Goal: Task Accomplishment & Management: Manage account settings

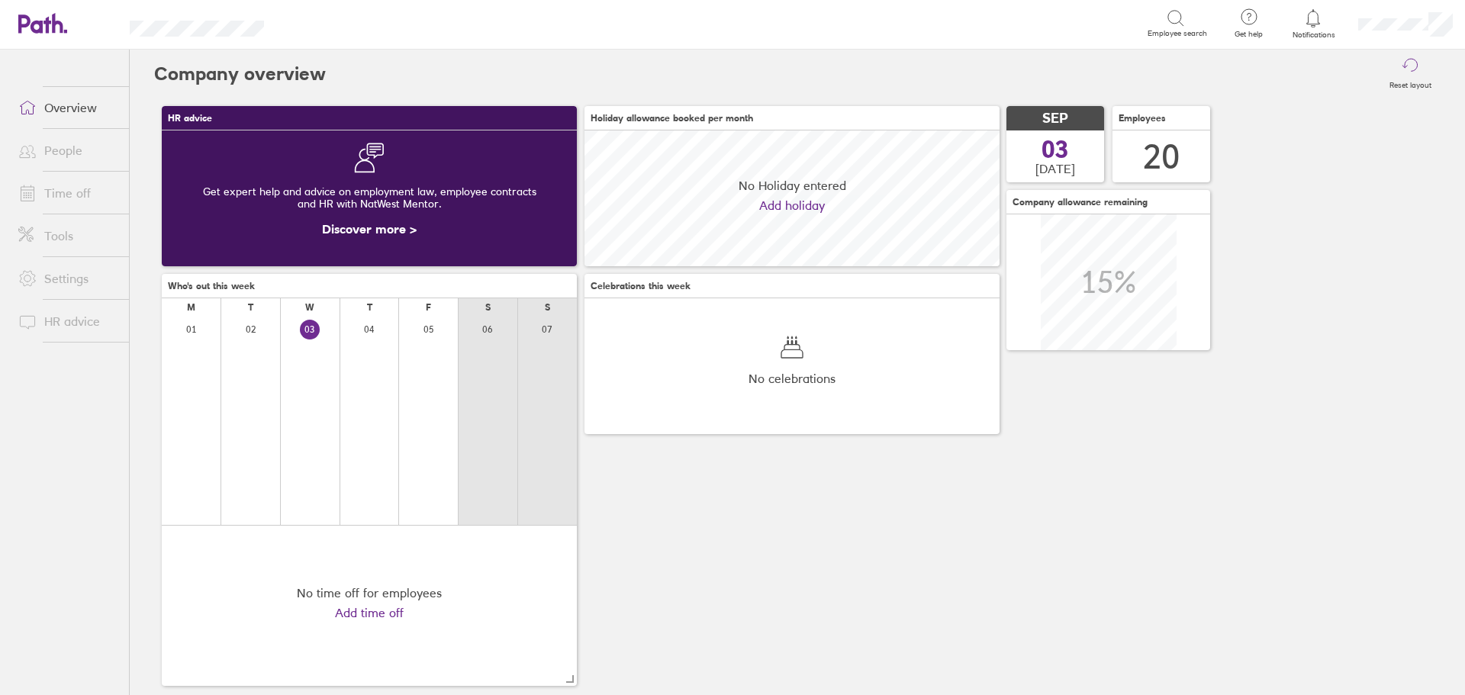
scroll to position [136, 415]
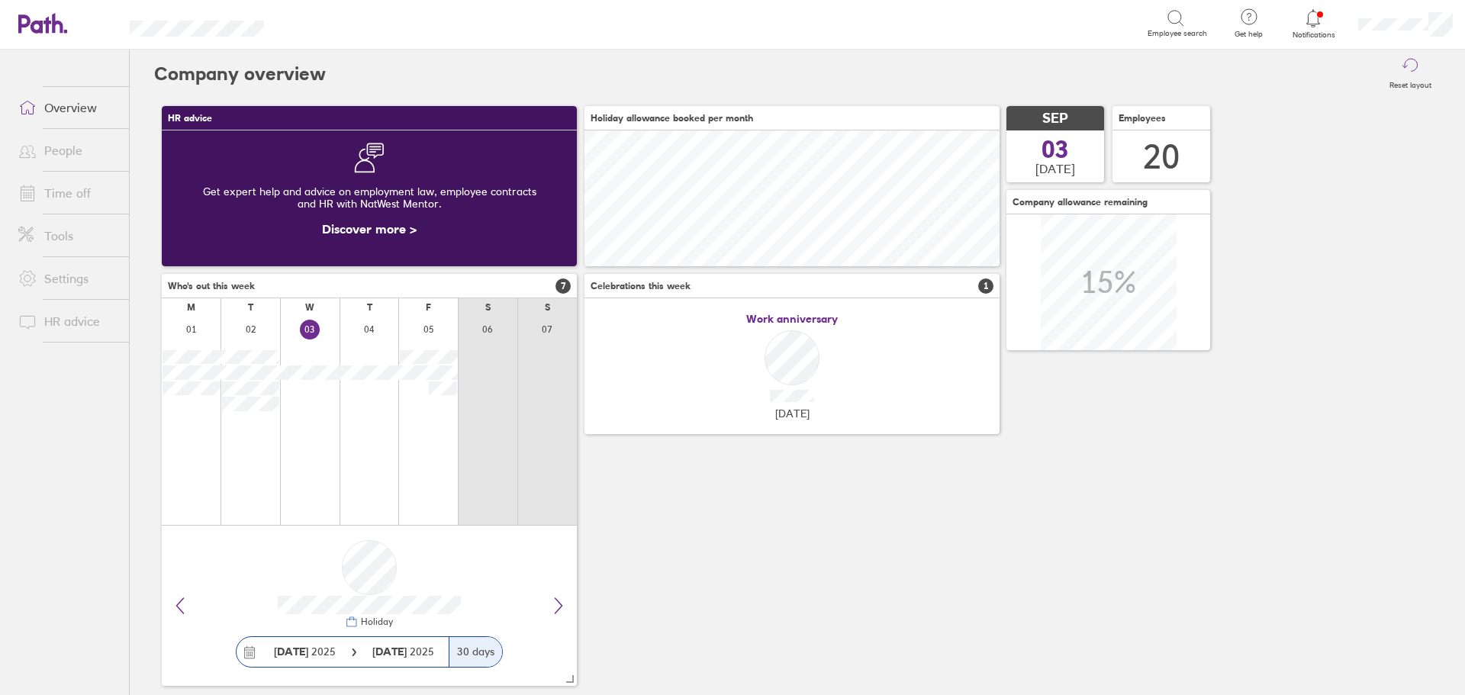
click at [1316, 19] on icon at bounding box center [1313, 18] width 18 height 18
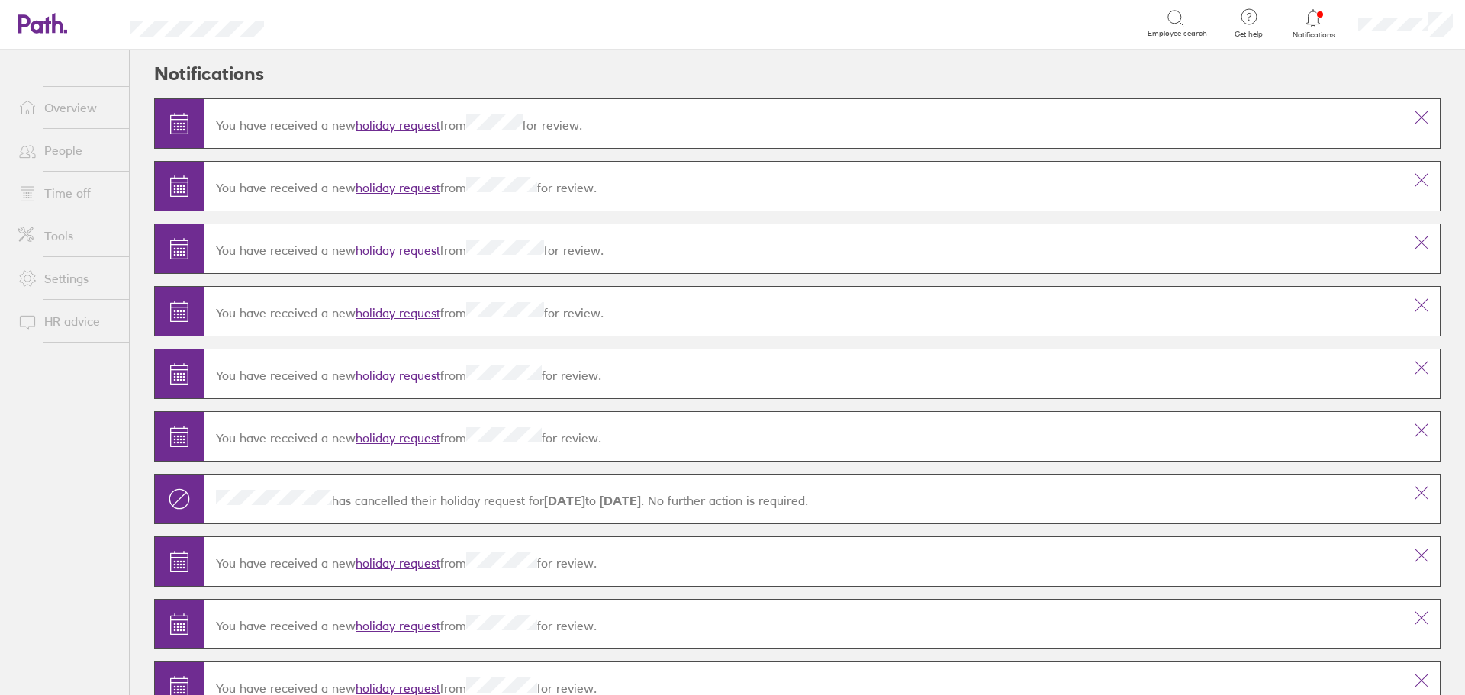
click at [398, 121] on link "holiday request" at bounding box center [398, 125] width 85 height 15
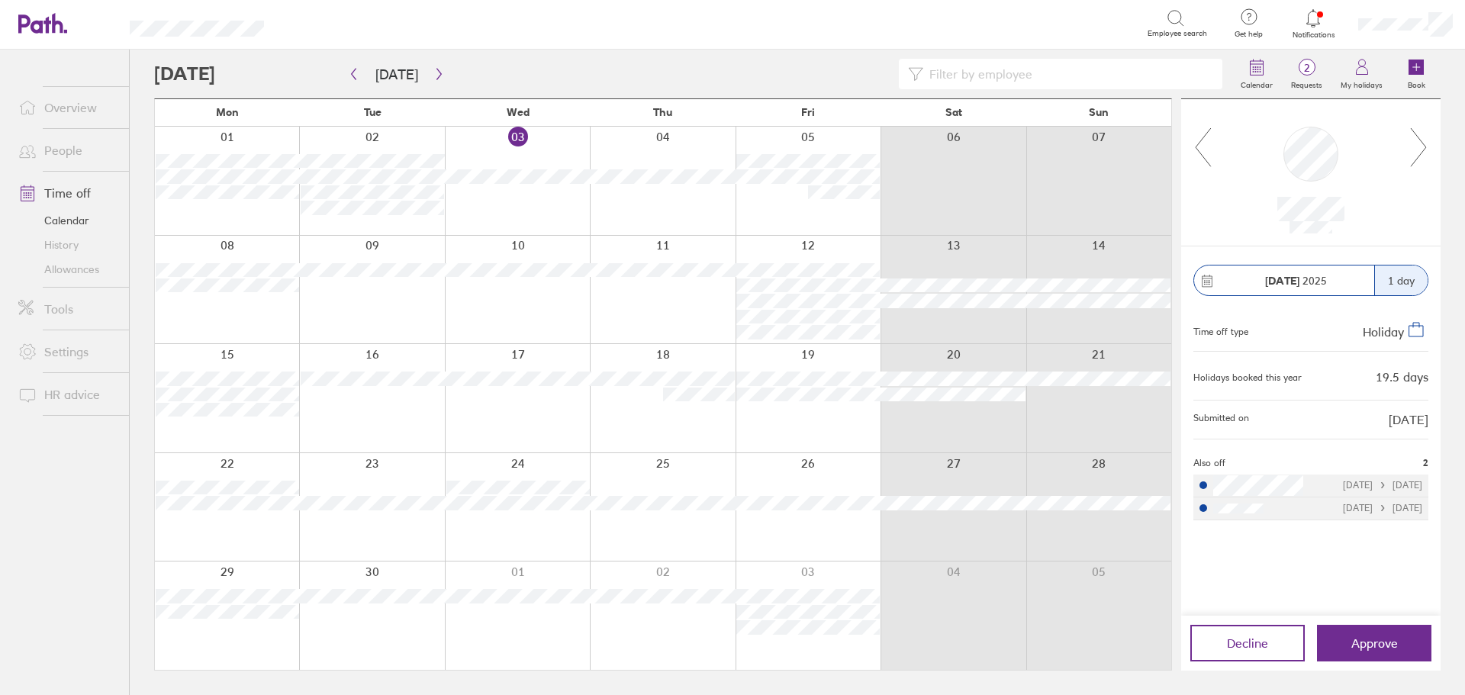
click at [56, 153] on link "People" at bounding box center [67, 150] width 123 height 31
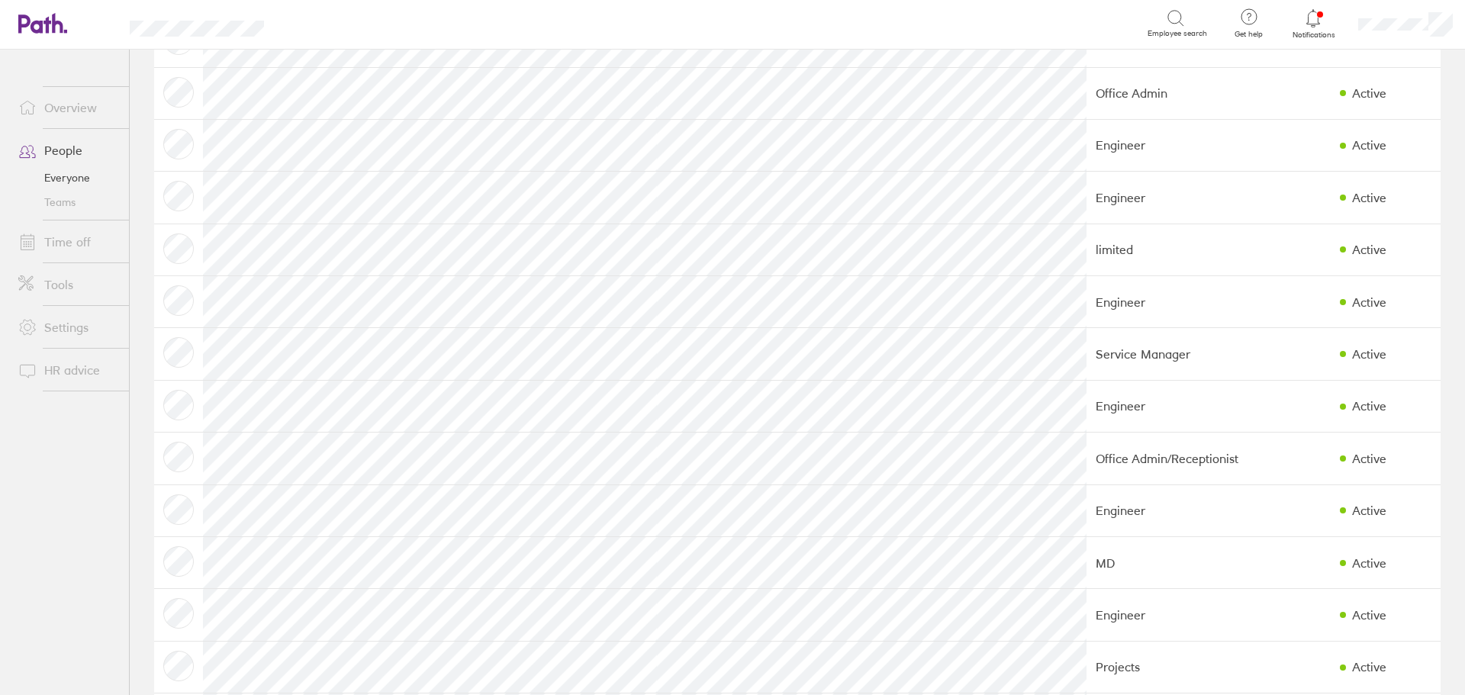
scroll to position [508, 0]
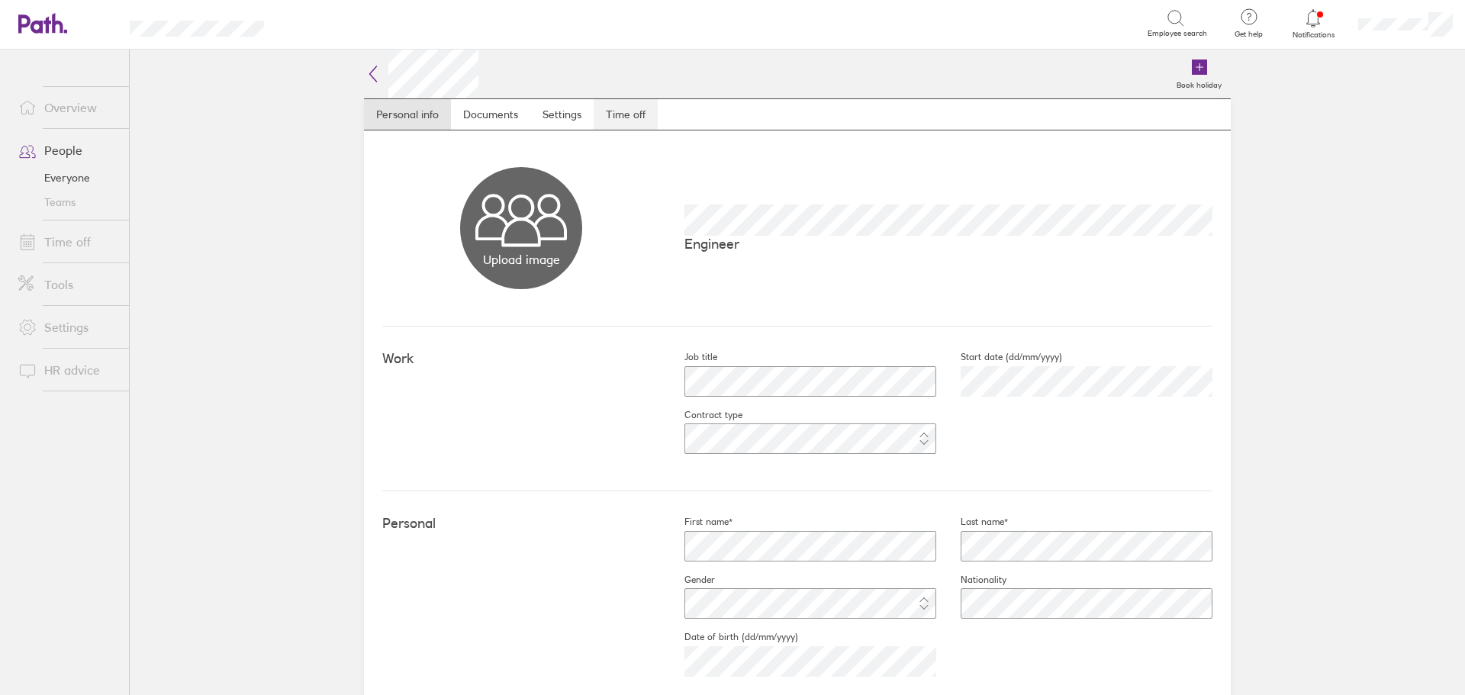
click at [625, 114] on link "Time off" at bounding box center [626, 114] width 64 height 31
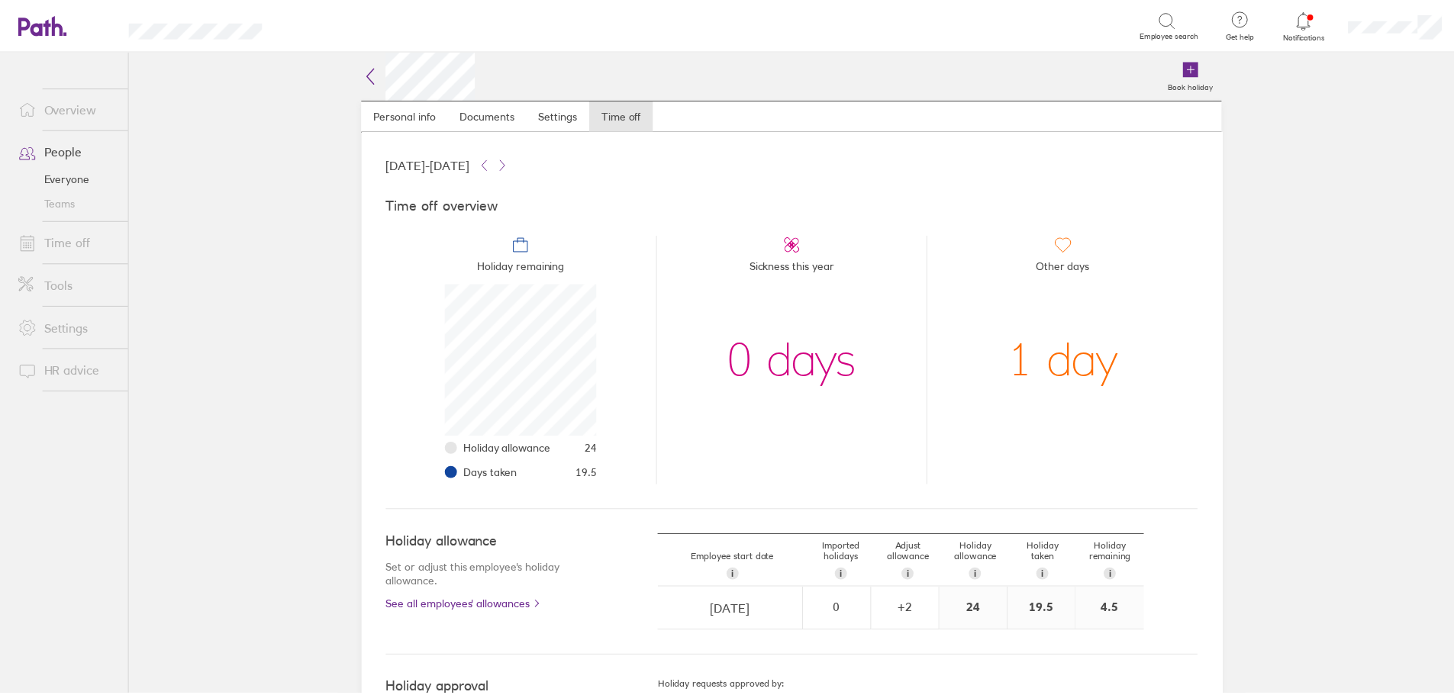
scroll to position [153, 153]
click at [76, 240] on link "Time off" at bounding box center [67, 242] width 123 height 31
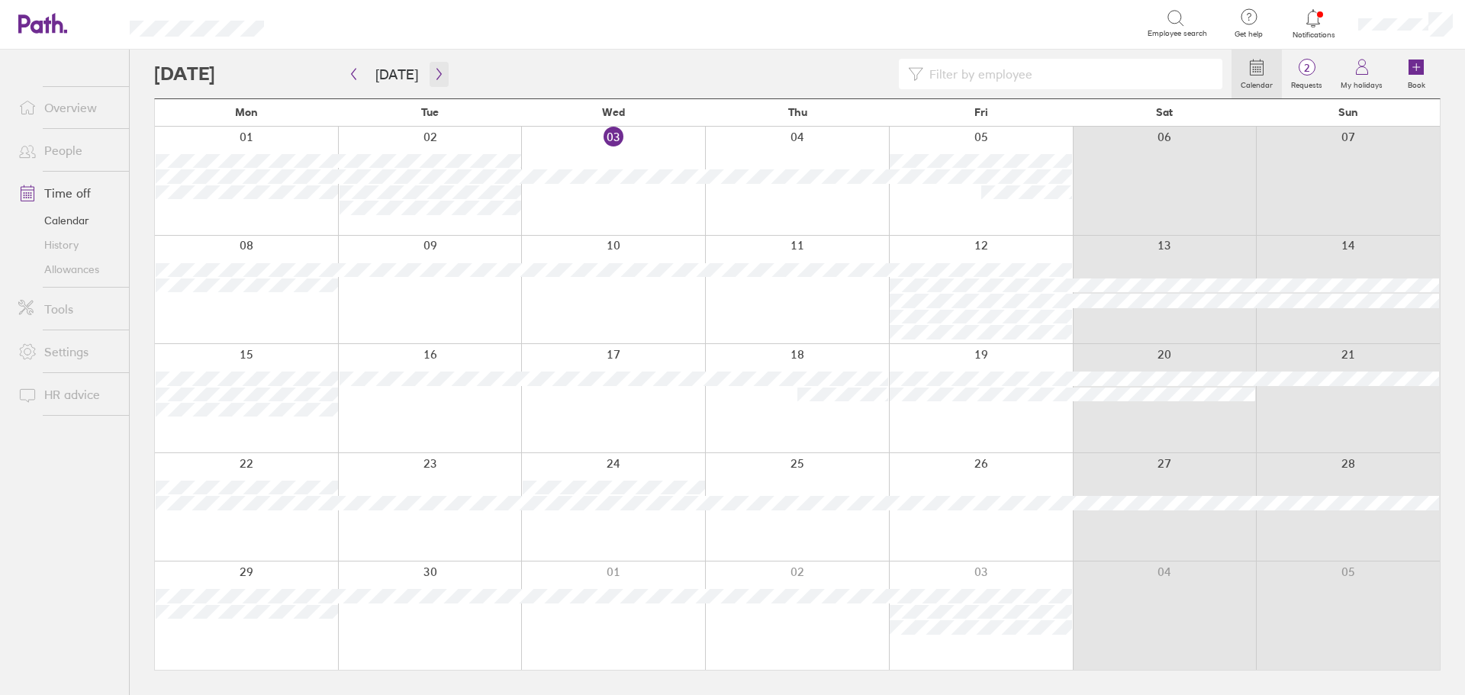
click at [438, 74] on icon "button" at bounding box center [438, 74] width 11 height 12
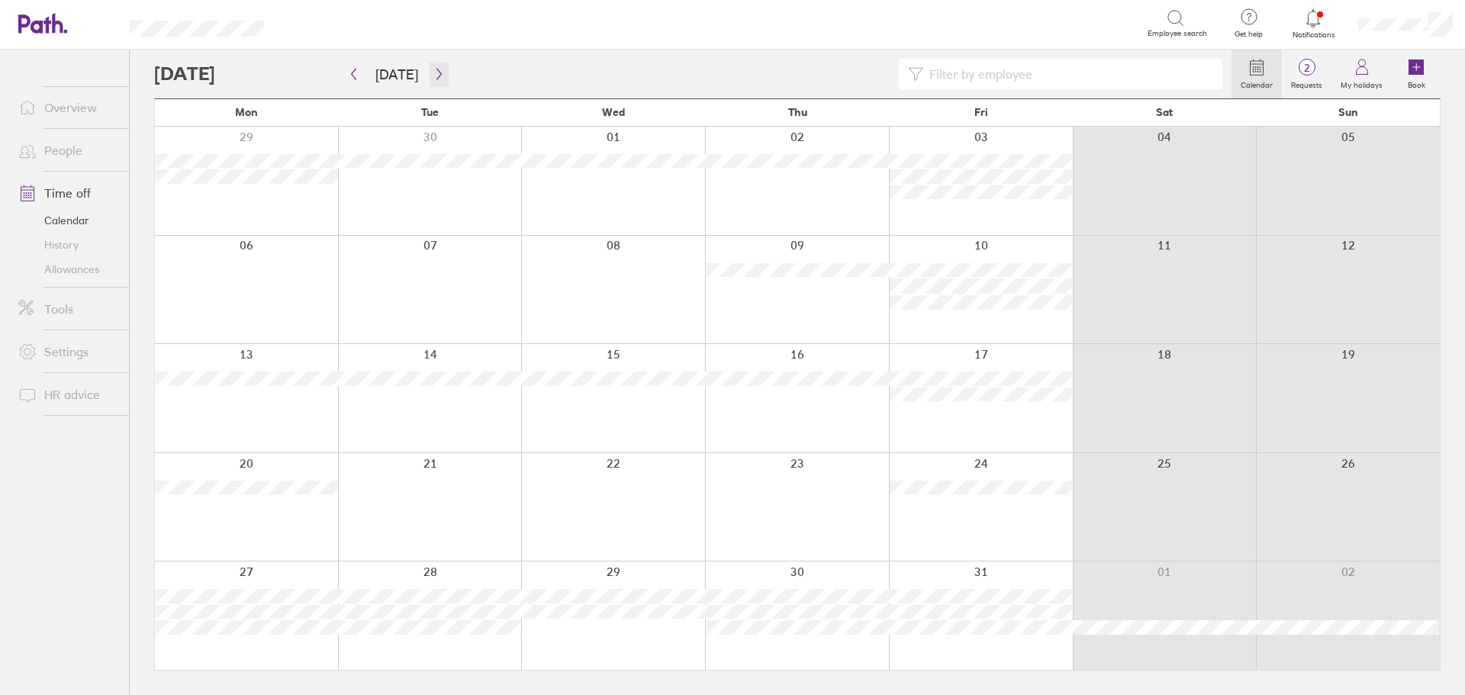
click at [434, 76] on icon "button" at bounding box center [438, 74] width 11 height 12
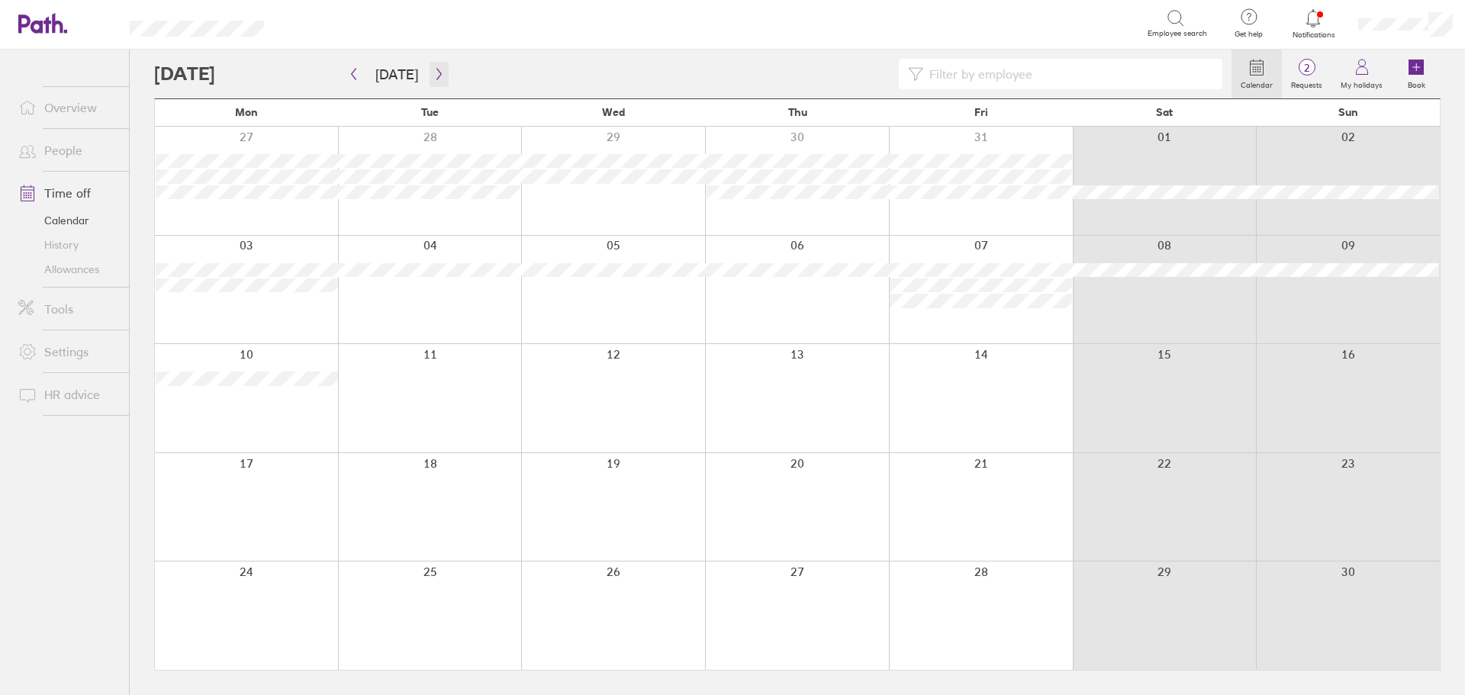
click at [434, 76] on icon "button" at bounding box center [438, 74] width 11 height 12
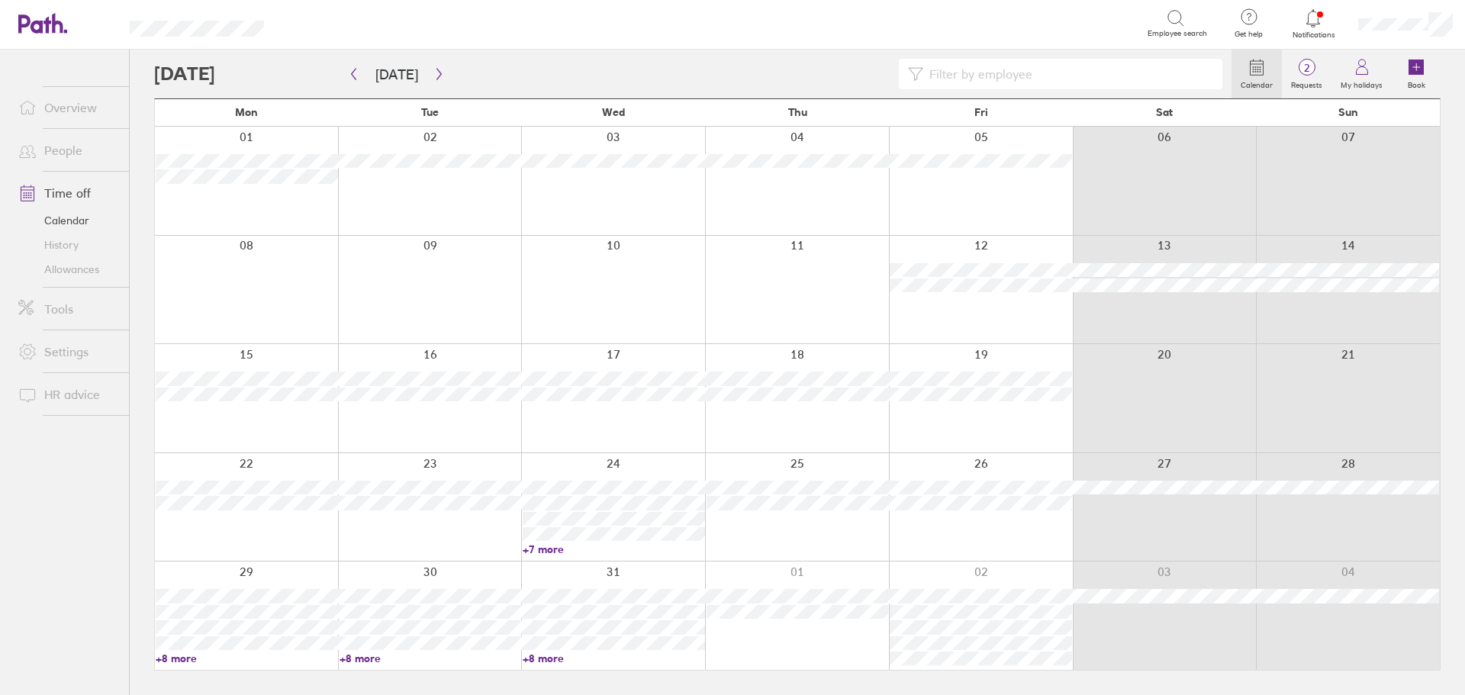
click at [174, 657] on link "+8 more" at bounding box center [247, 659] width 182 height 14
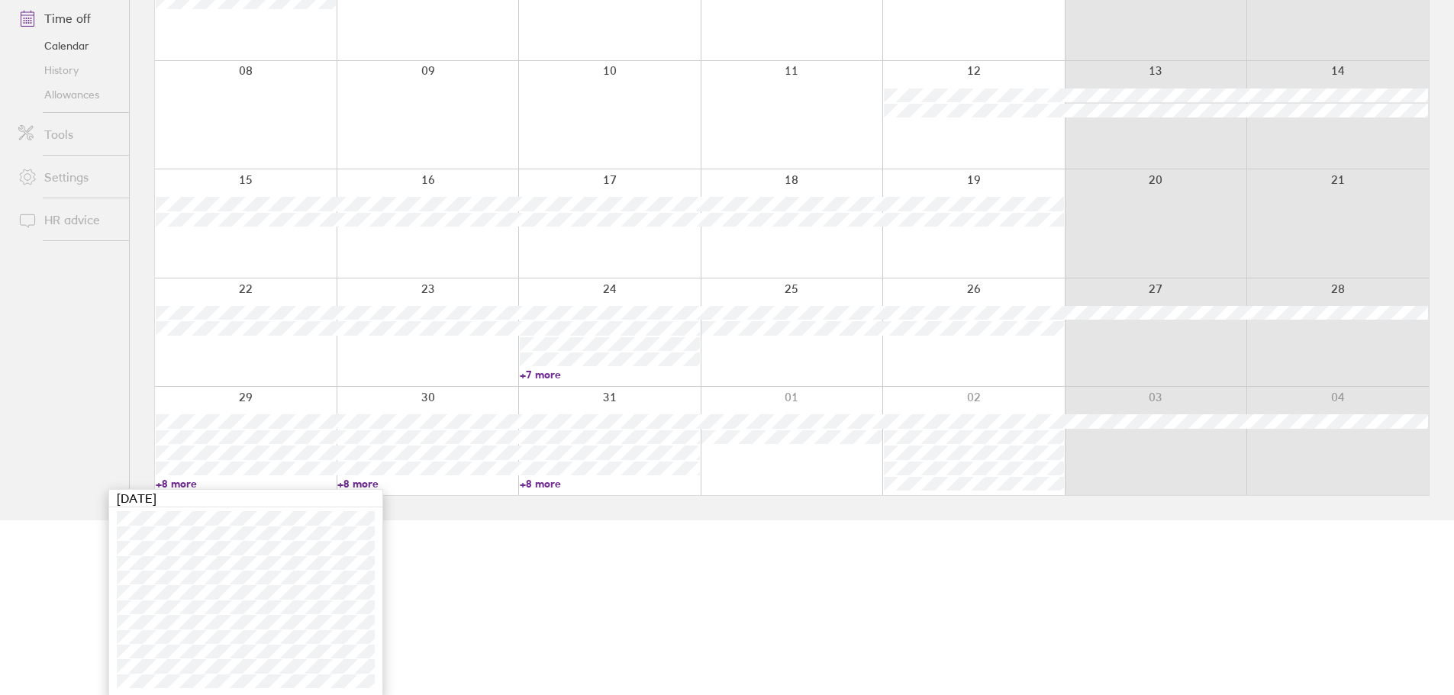
scroll to position [176, 0]
click at [63, 347] on ul "Overview People Time off Calendar History Allowances Tools Settings HR advice" at bounding box center [64, 170] width 129 height 595
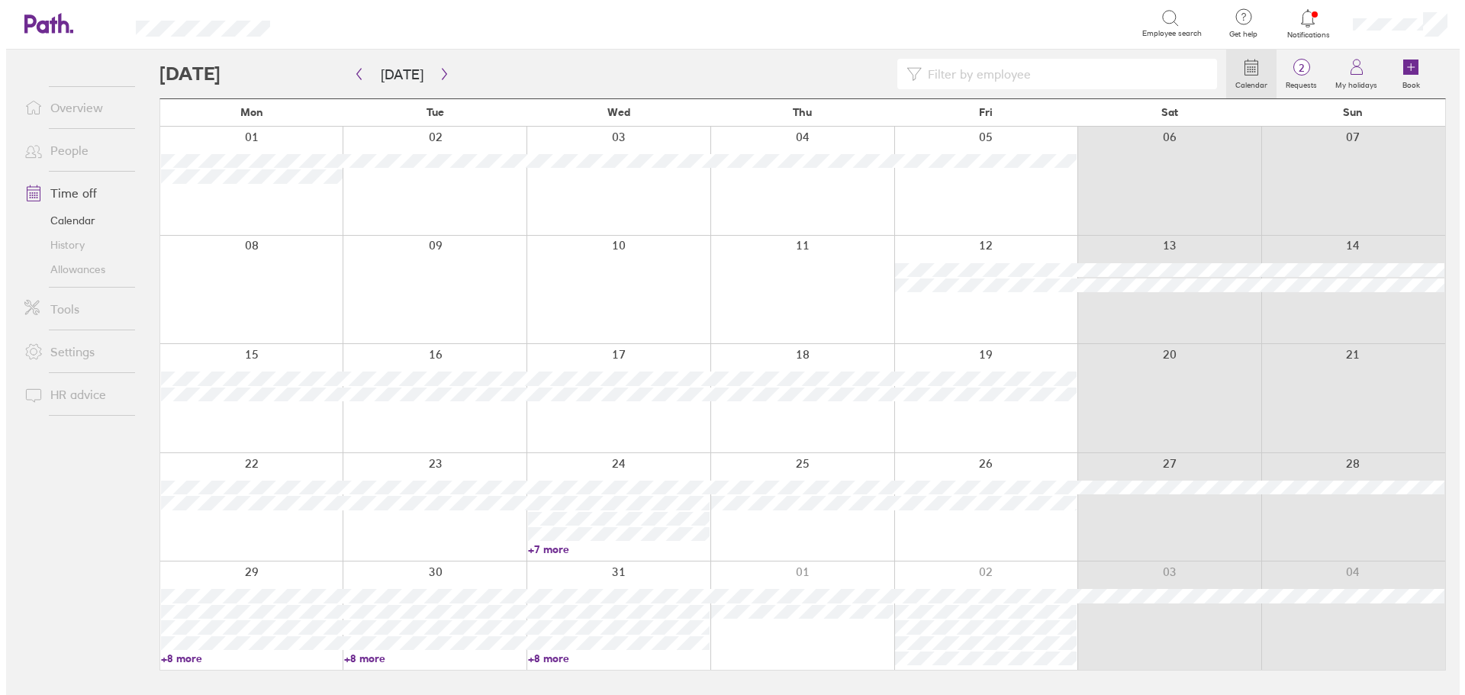
scroll to position [0, 0]
click at [1315, 14] on icon at bounding box center [1313, 18] width 18 height 18
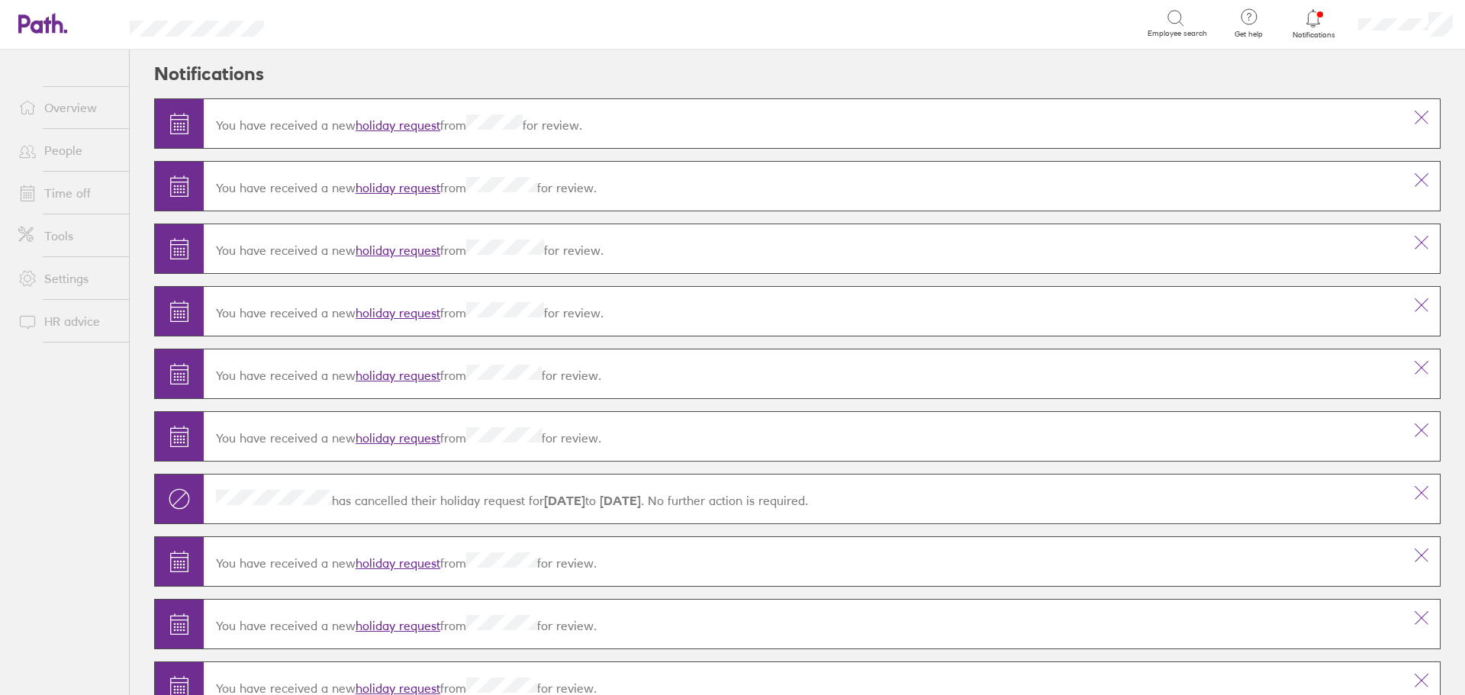
click at [408, 115] on div "You have received a new holiday request from for review." at bounding box center [803, 123] width 1199 height 43
click at [408, 124] on link "holiday request" at bounding box center [398, 125] width 85 height 15
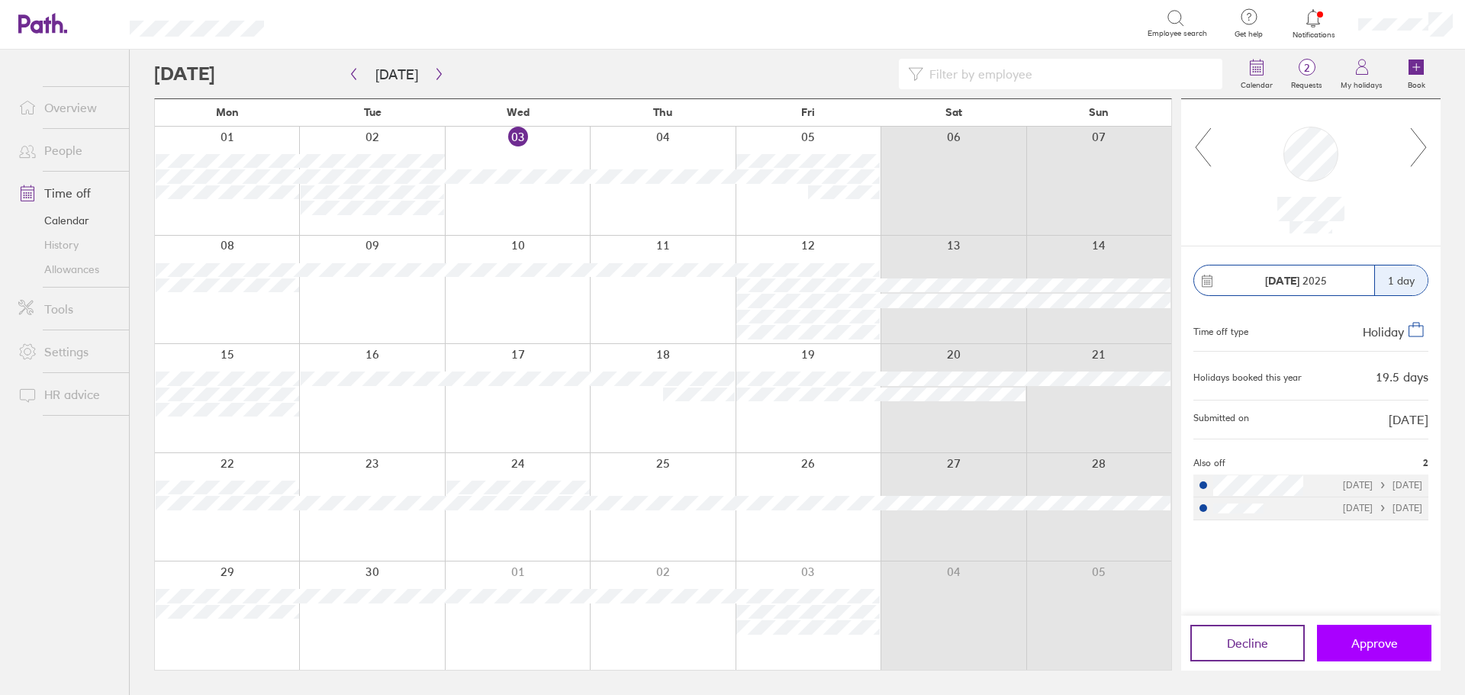
click at [1380, 645] on span "Approve" at bounding box center [1374, 643] width 47 height 14
click at [433, 72] on icon "button" at bounding box center [438, 74] width 11 height 12
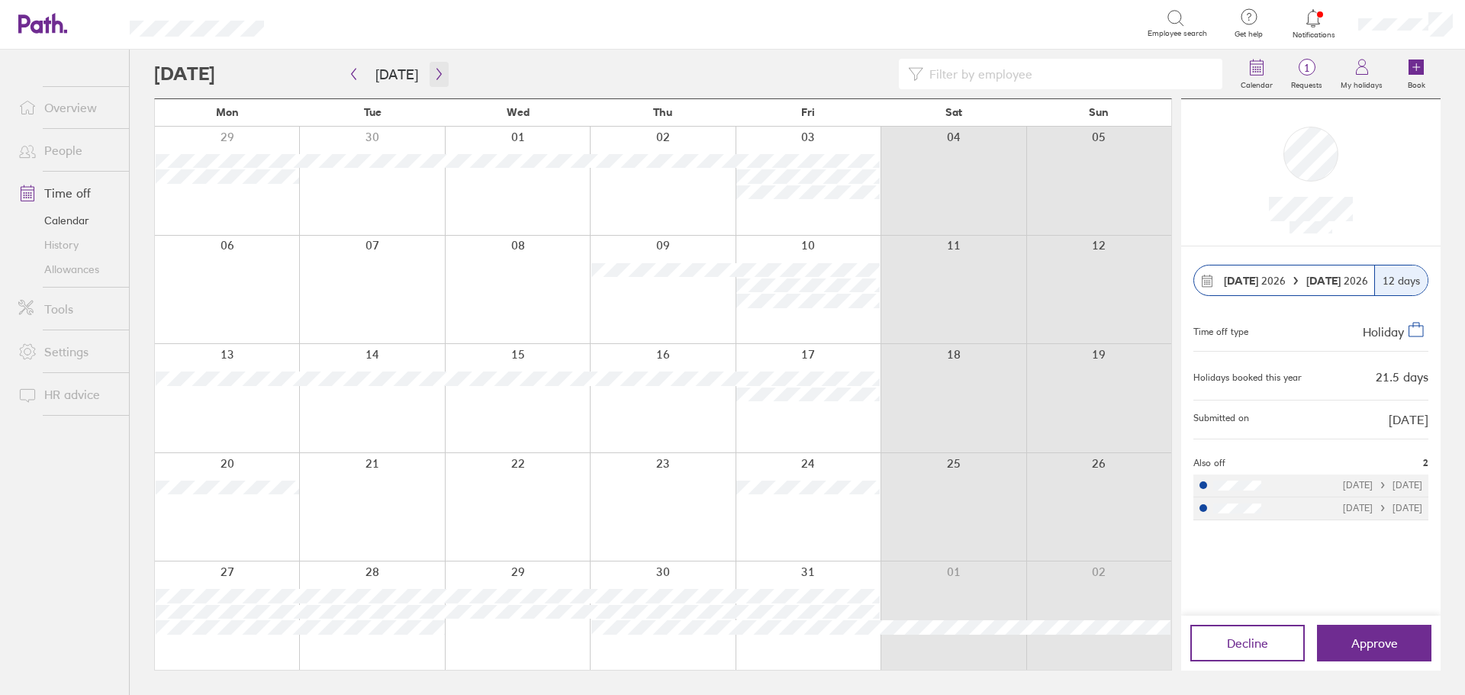
click at [436, 71] on icon "button" at bounding box center [438, 74] width 5 height 11
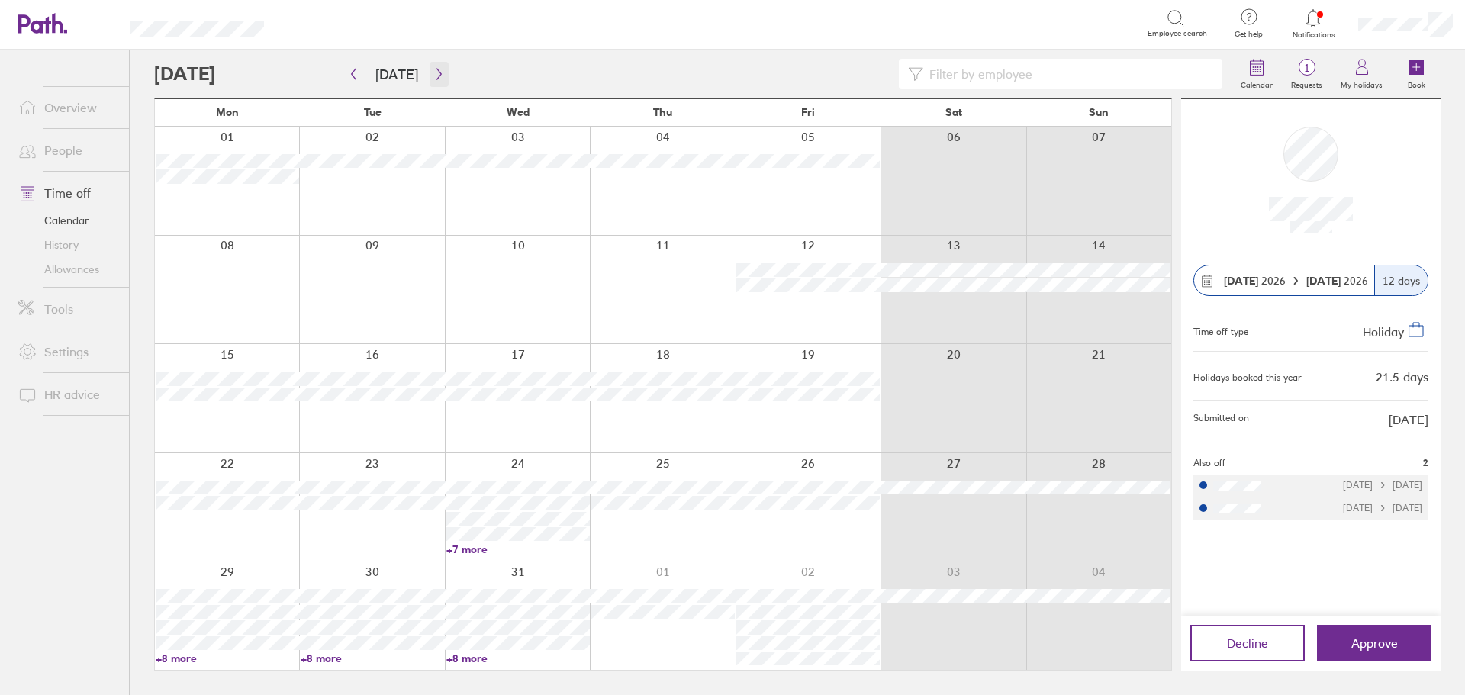
click at [436, 71] on icon "button" at bounding box center [438, 74] width 5 height 11
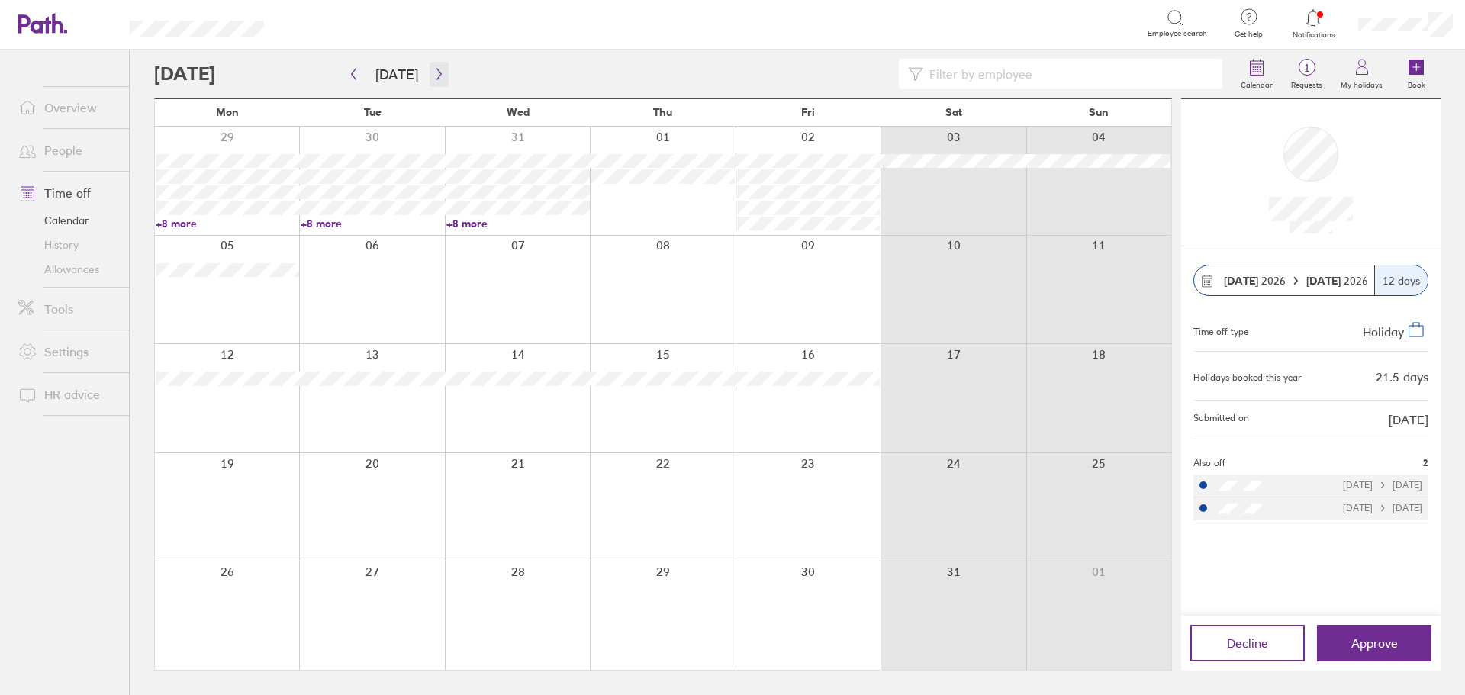
click at [436, 71] on icon "button" at bounding box center [438, 74] width 5 height 11
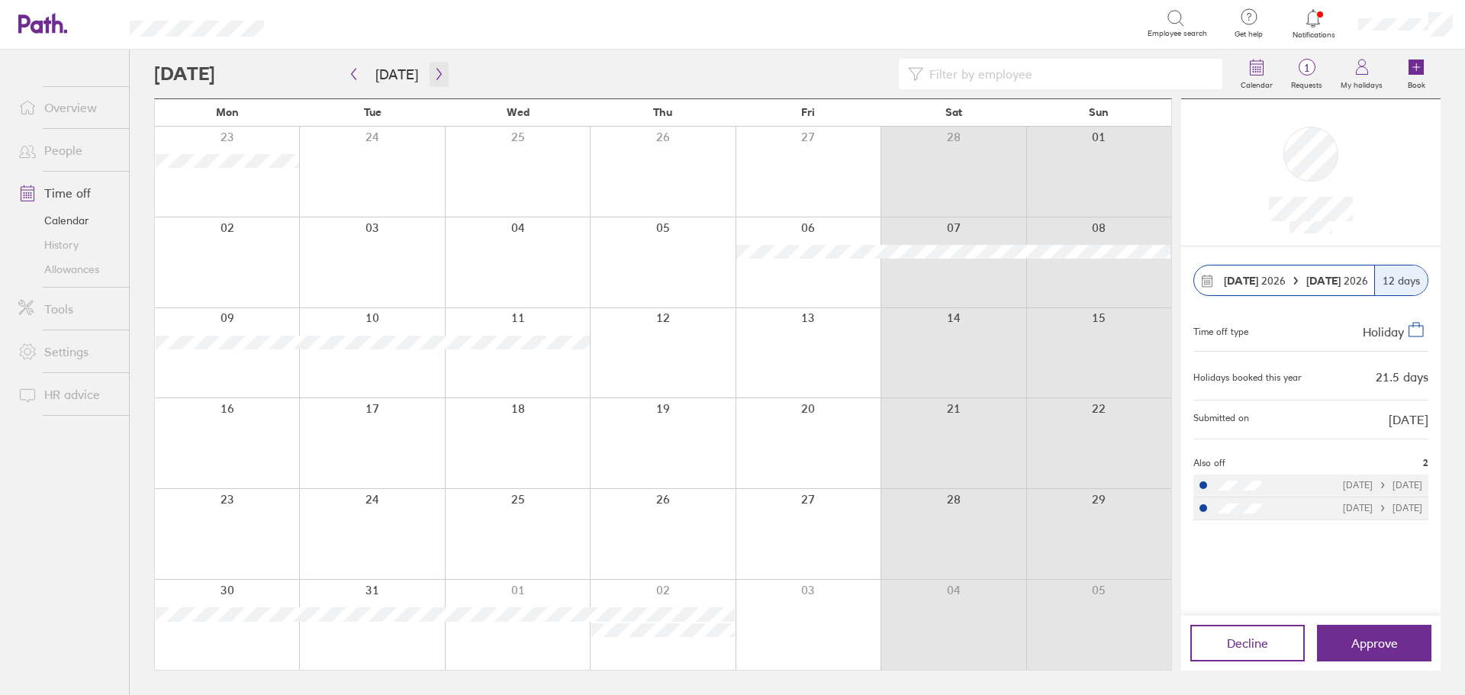
click at [434, 73] on icon "button" at bounding box center [438, 74] width 11 height 12
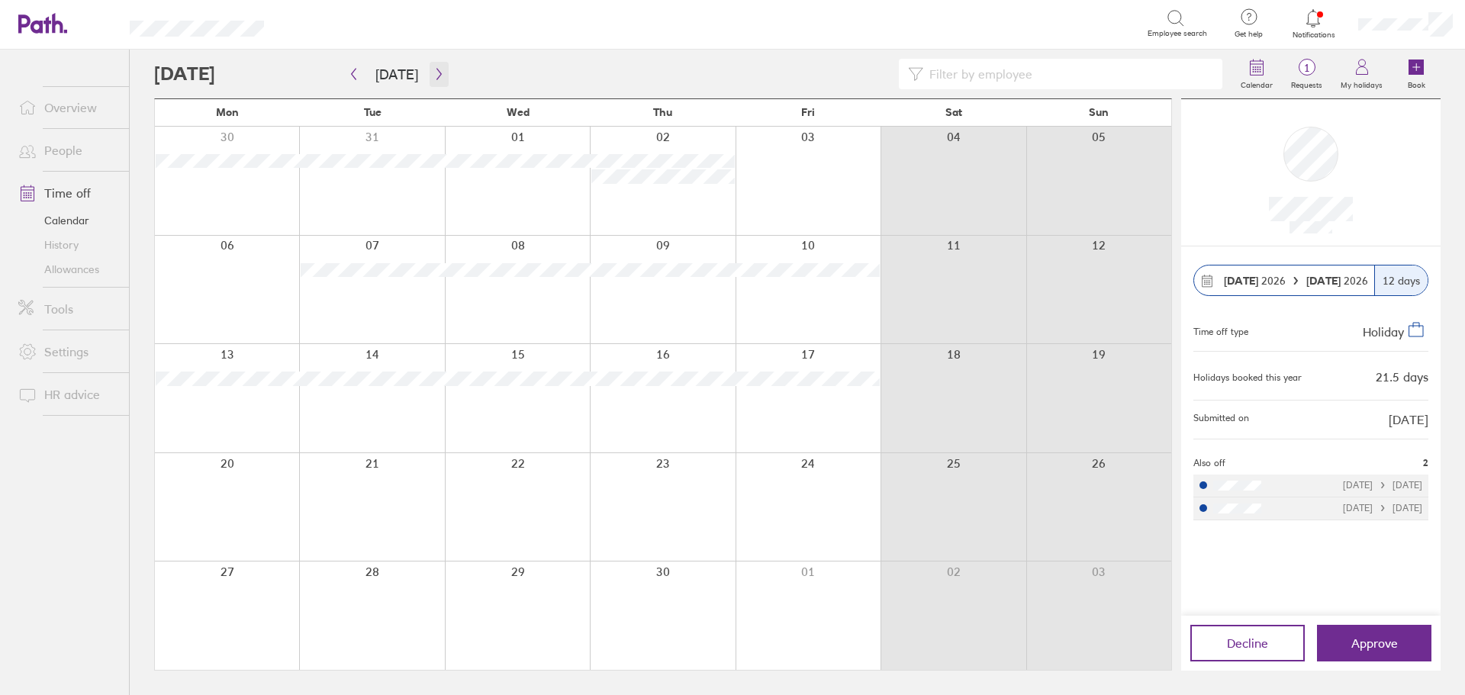
click at [434, 73] on icon "button" at bounding box center [438, 74] width 11 height 12
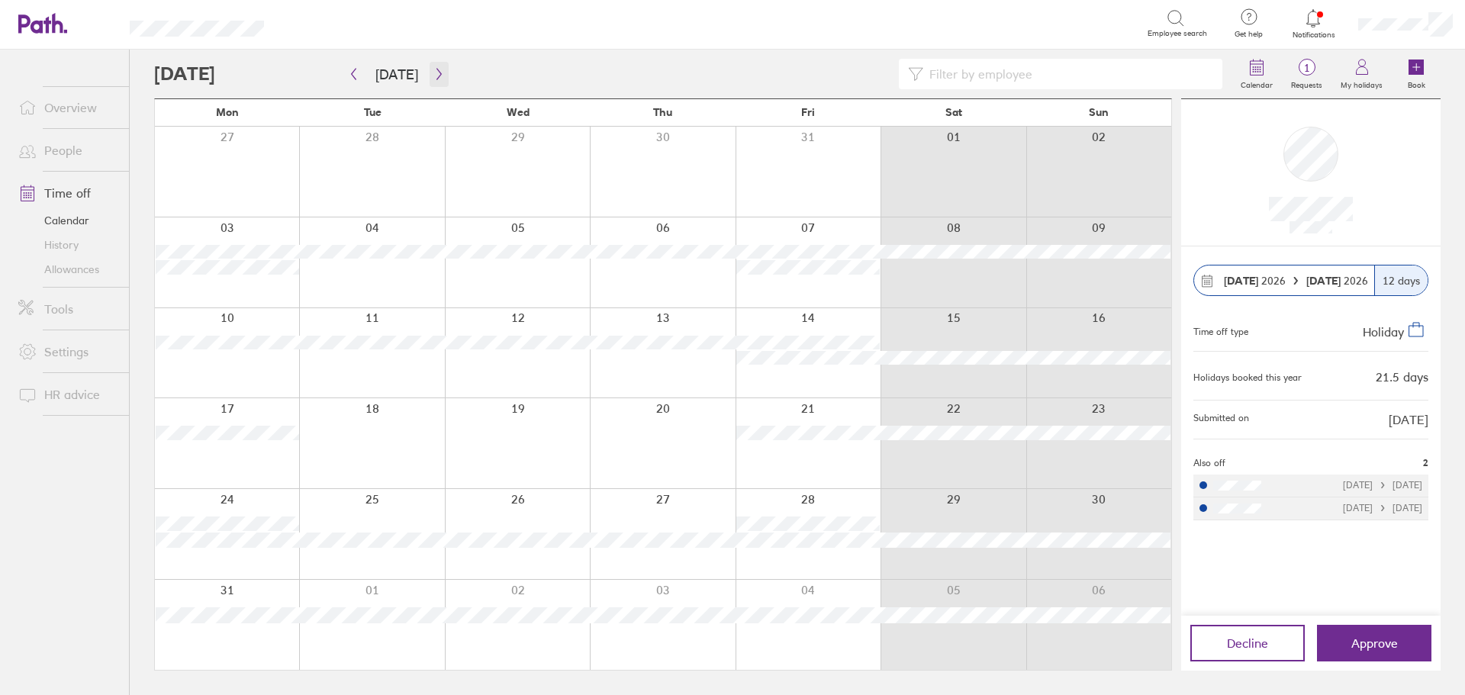
click at [436, 74] on icon "button" at bounding box center [438, 74] width 5 height 11
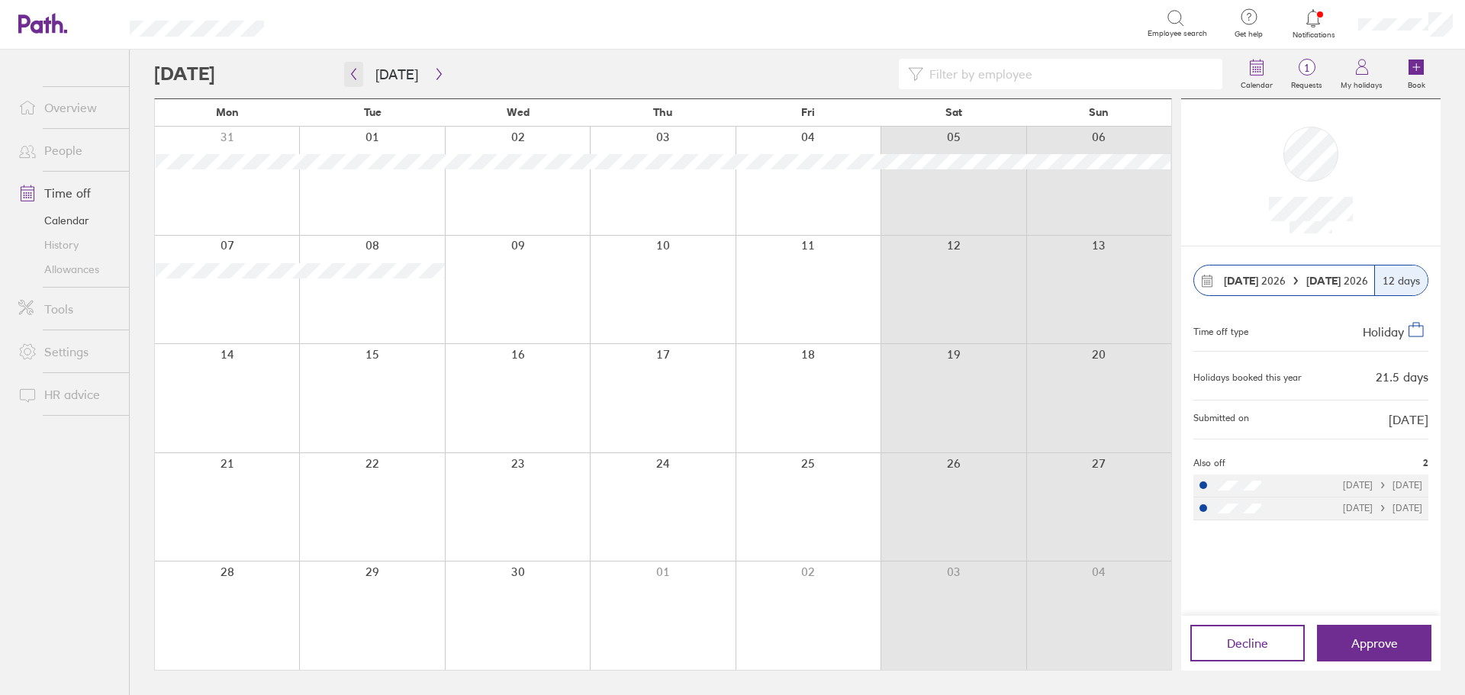
click at [353, 76] on icon "button" at bounding box center [354, 74] width 5 height 11
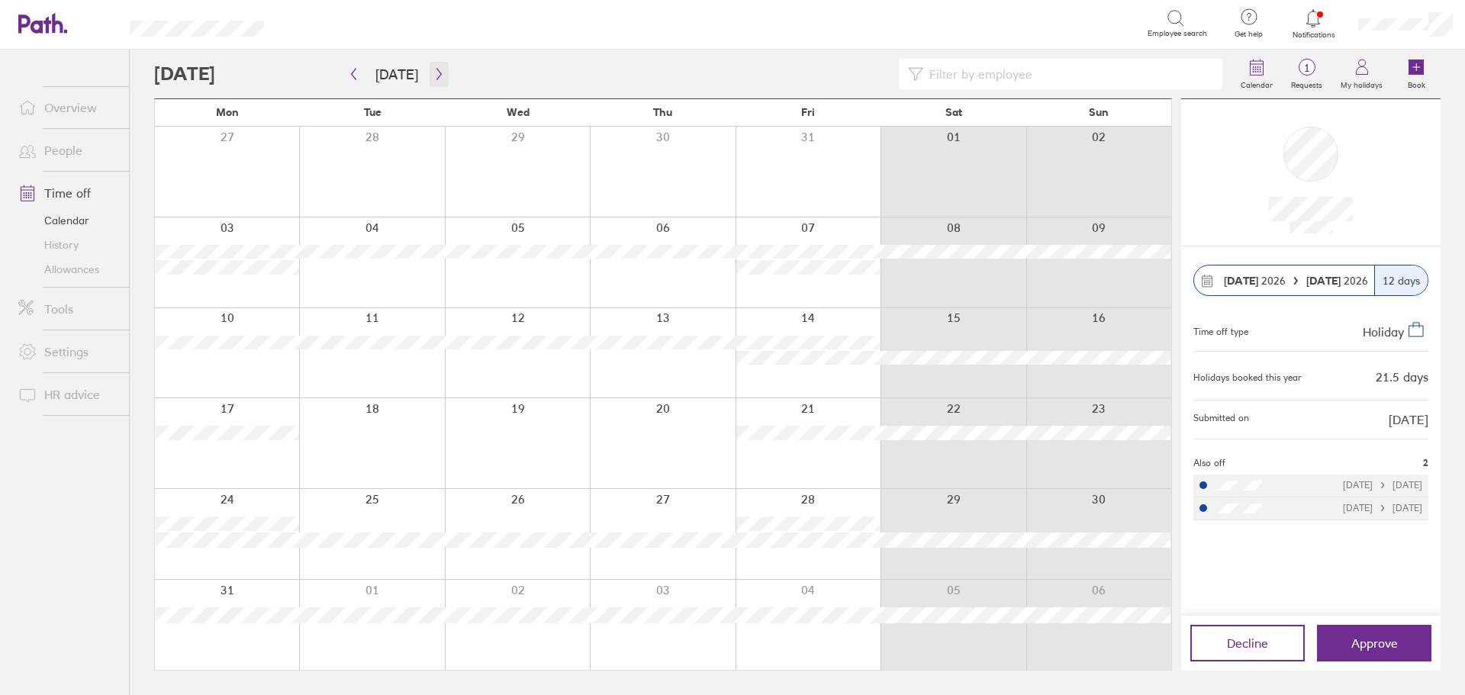
click at [436, 72] on icon "button" at bounding box center [438, 74] width 5 height 11
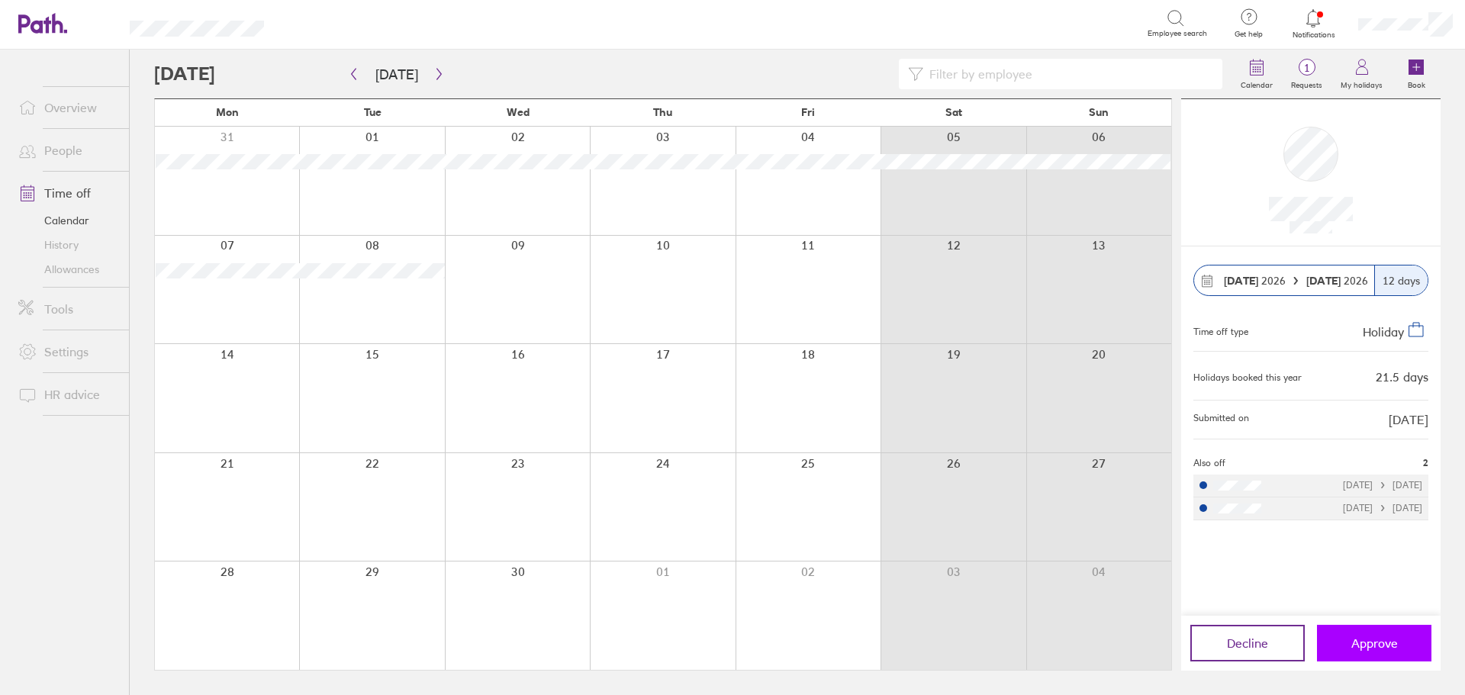
click at [1389, 637] on span "Approve" at bounding box center [1374, 643] width 47 height 14
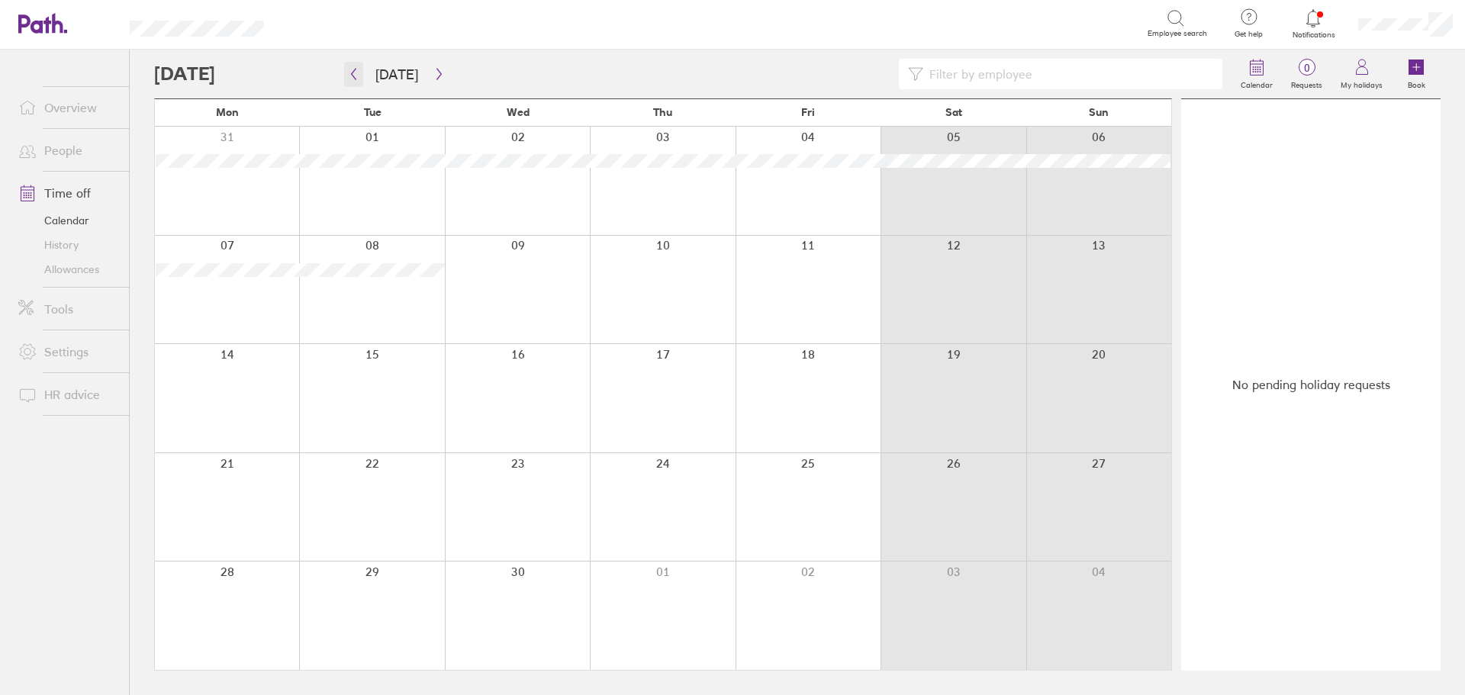
click at [353, 72] on icon "button" at bounding box center [353, 74] width 11 height 12
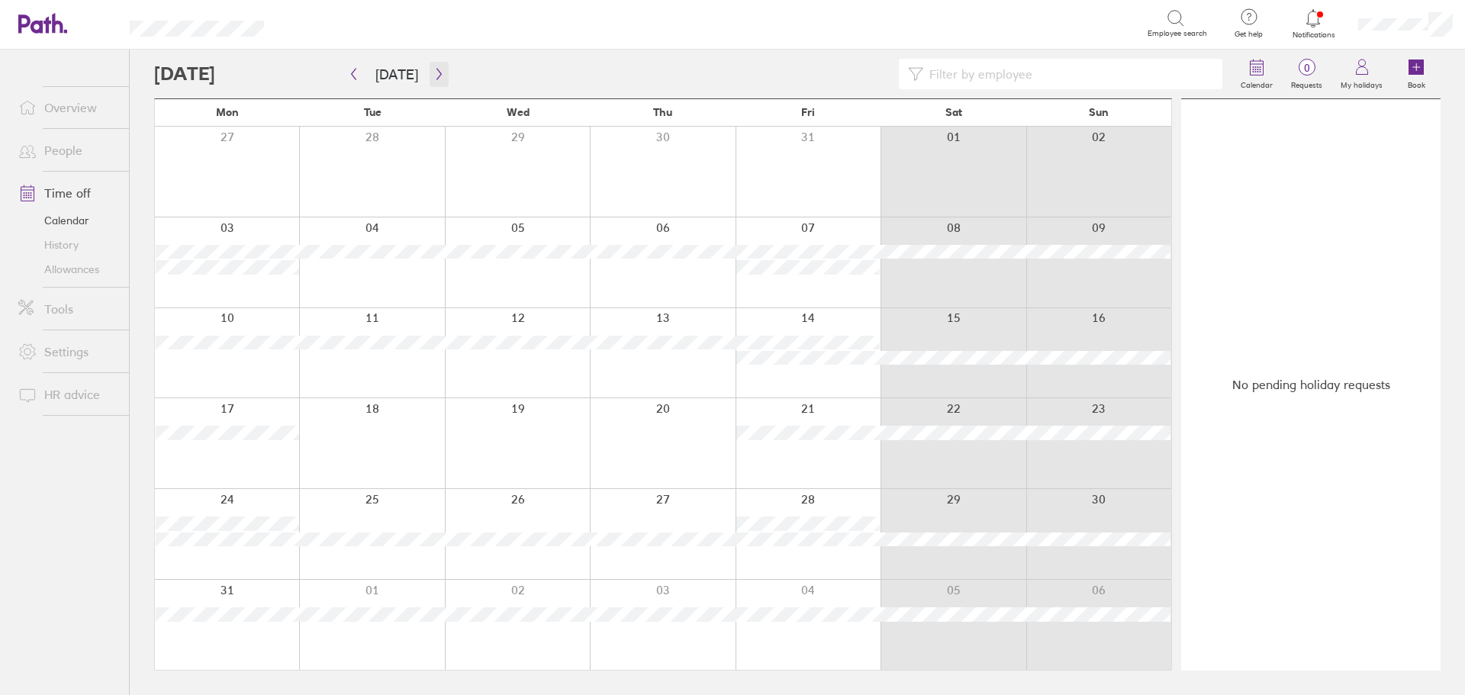
click at [437, 66] on button "button" at bounding box center [439, 74] width 19 height 25
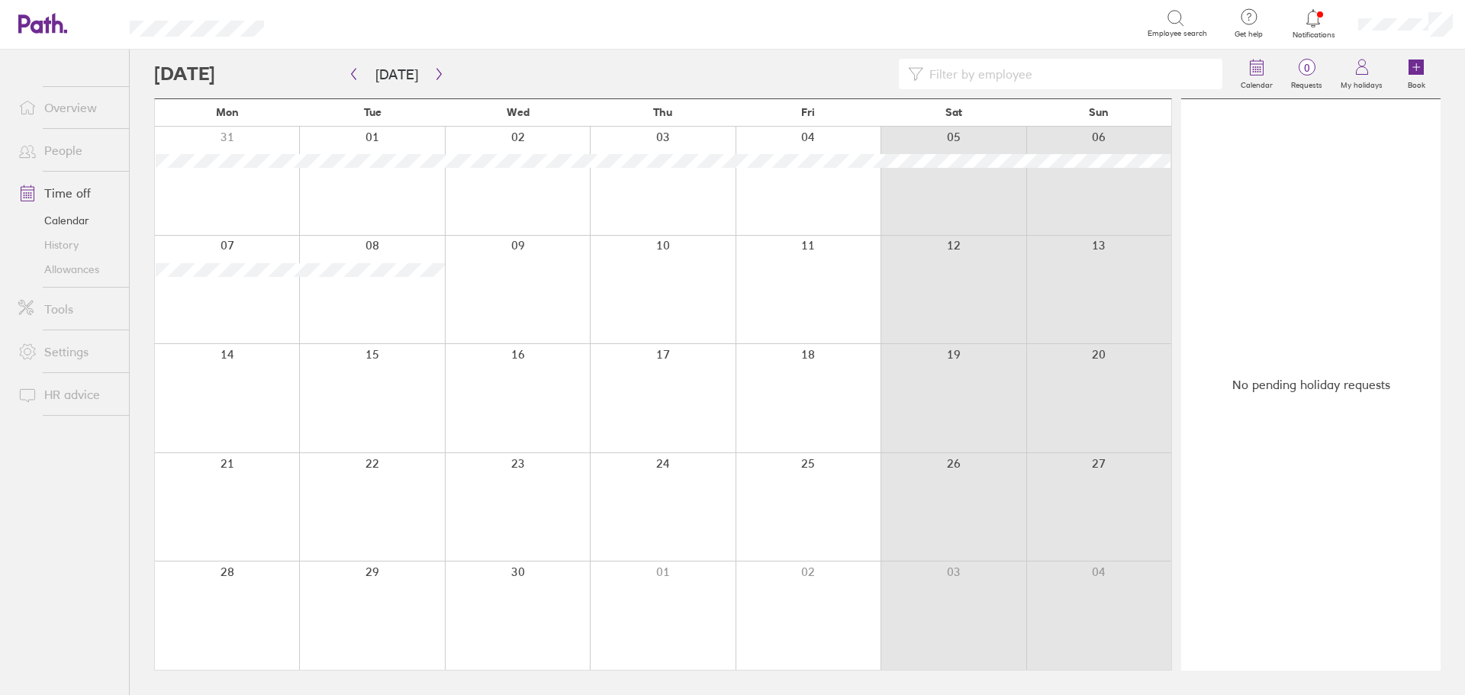
click at [1317, 13] on icon at bounding box center [1313, 18] width 13 height 18
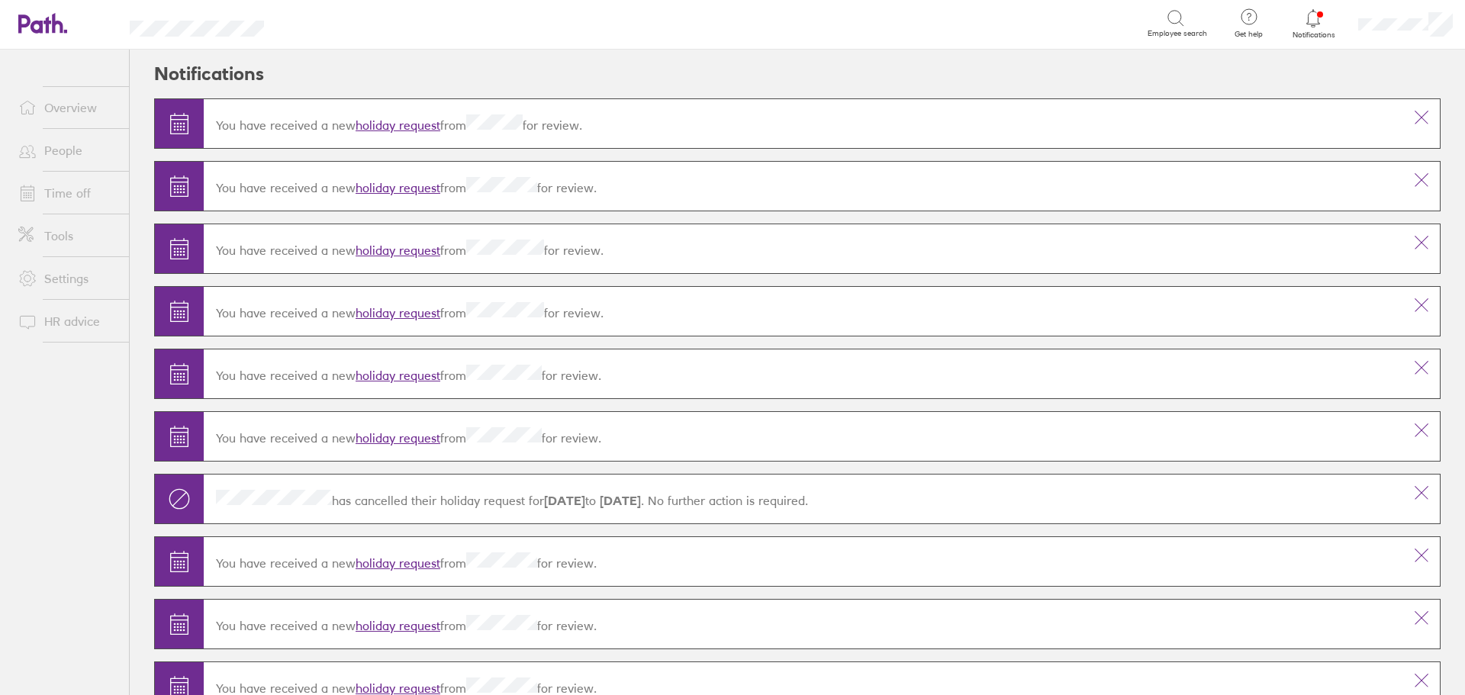
click at [420, 121] on link "holiday request" at bounding box center [398, 125] width 85 height 15
